Goal: Use online tool/utility: Utilize a website feature to perform a specific function

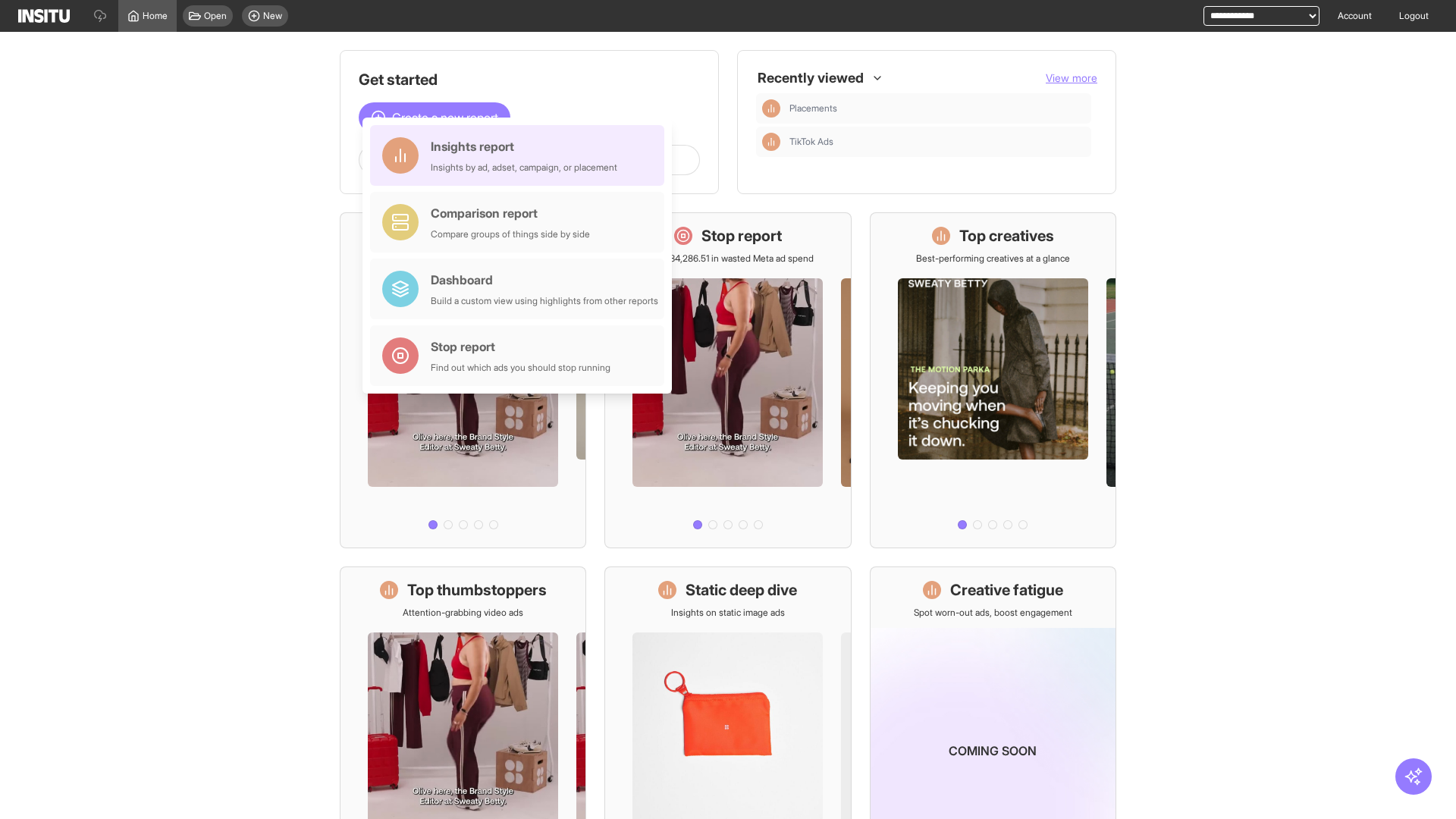
click at [521, 156] on div "Insights report Insights by ad, adset, campaign, or placement" at bounding box center [524, 156] width 186 height 36
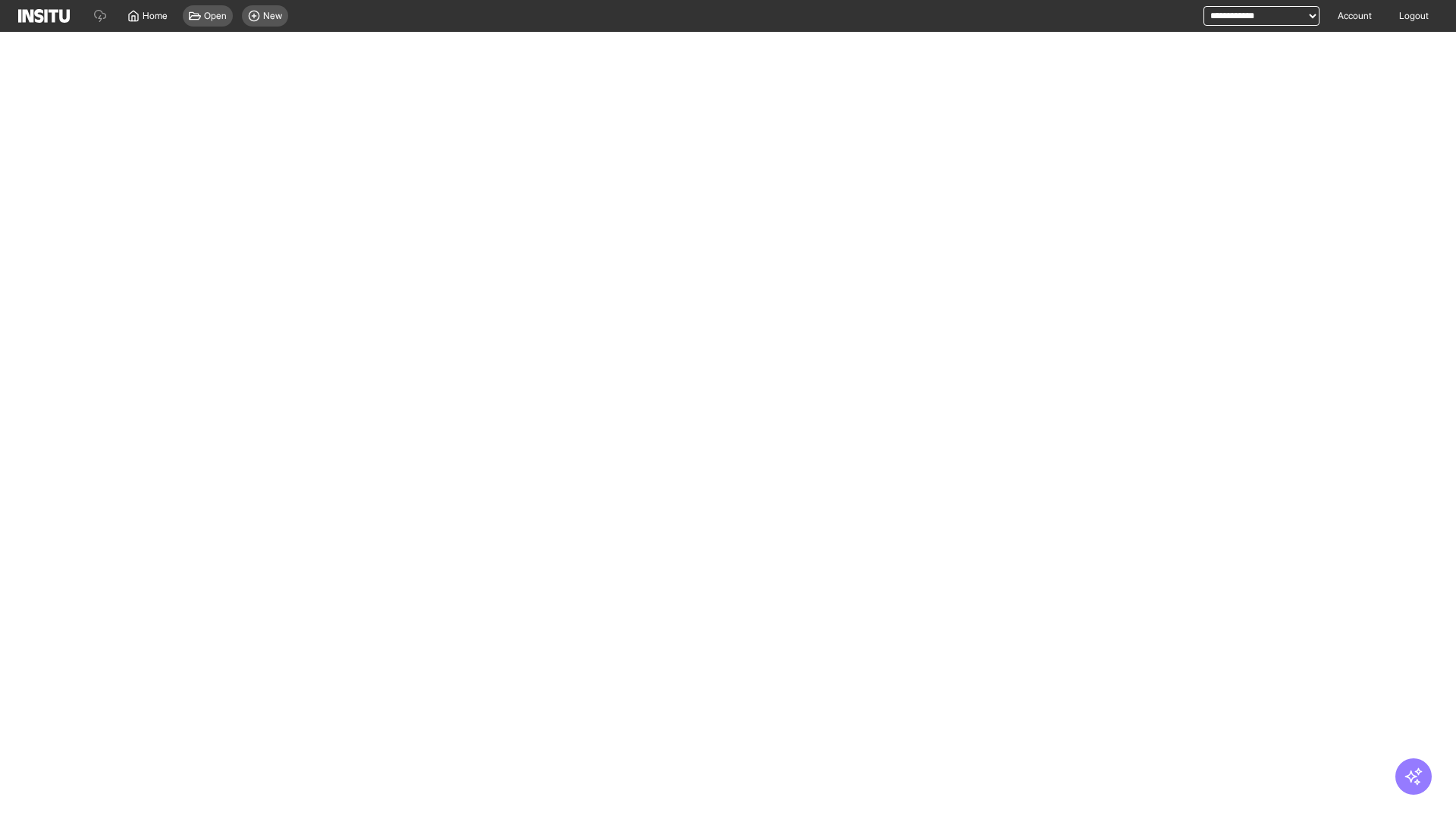
select select "**"
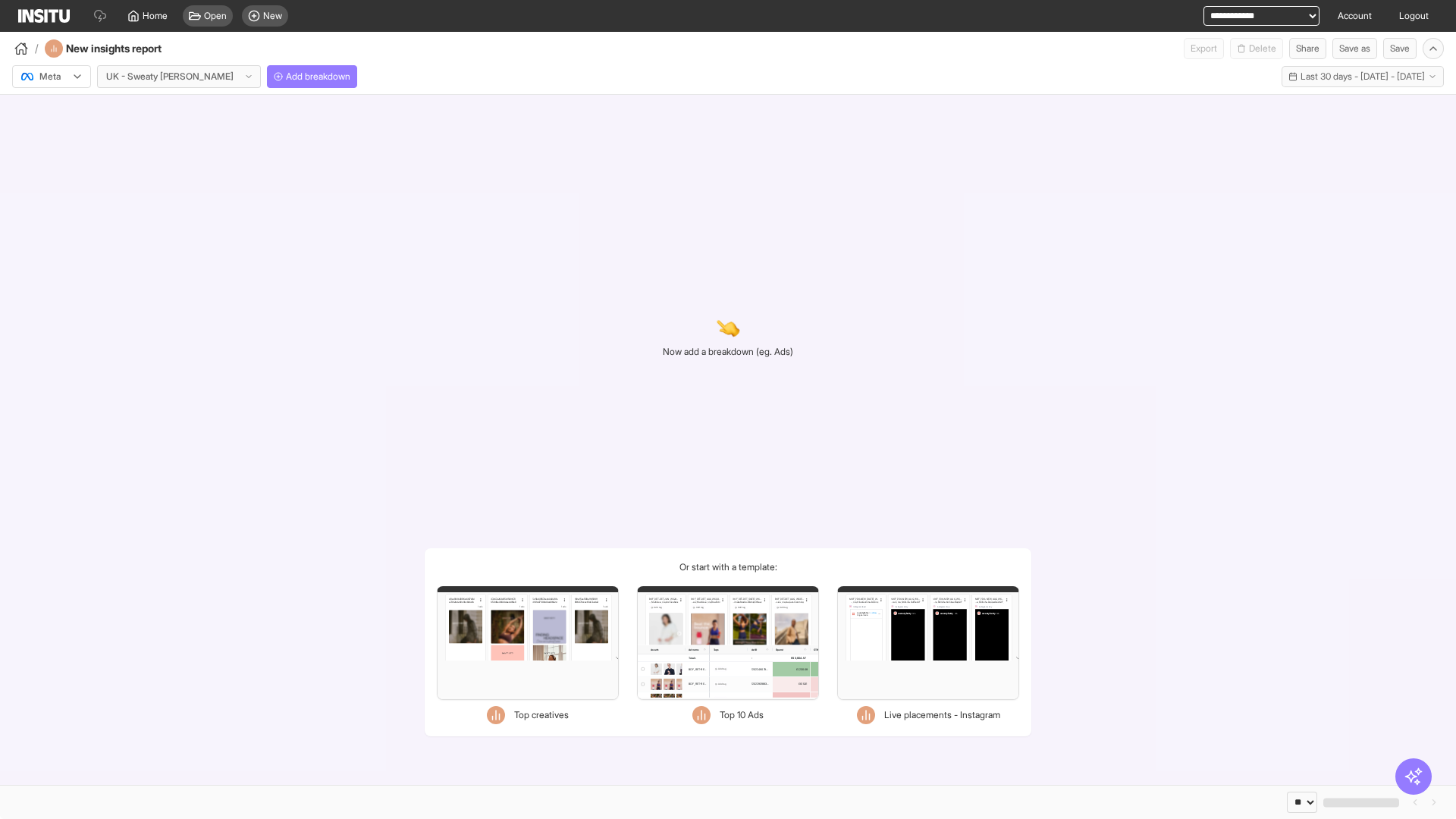
click at [52, 76] on div at bounding box center [41, 76] width 42 height 15
click at [51, 109] on span "Meta" at bounding box center [50, 109] width 20 height 13
click at [286, 76] on span "Add breakdown" at bounding box center [317, 76] width 64 height 12
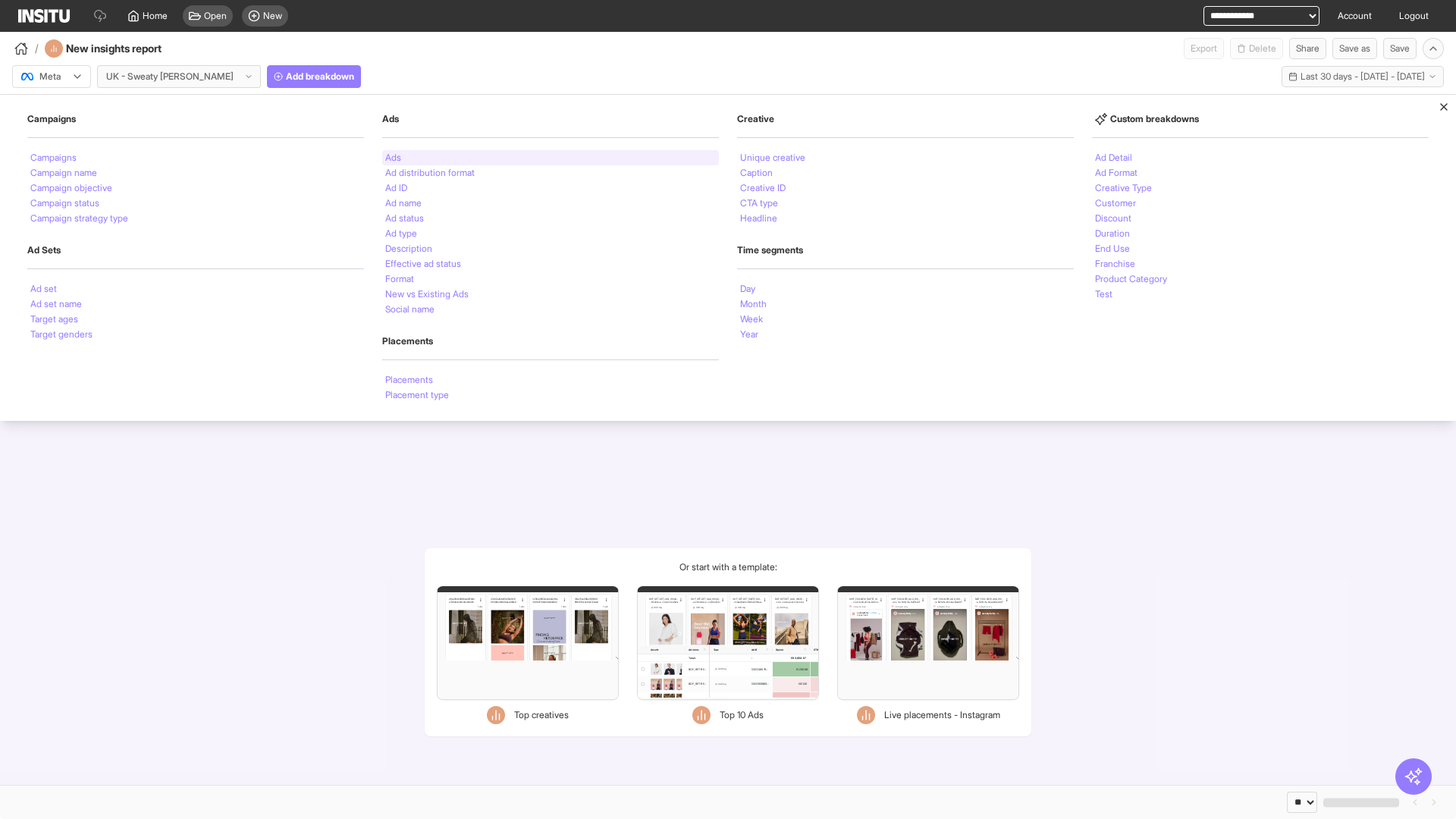
click at [393, 158] on li "Ads" at bounding box center [393, 158] width 16 height 10
